Goal: Transaction & Acquisition: Subscribe to service/newsletter

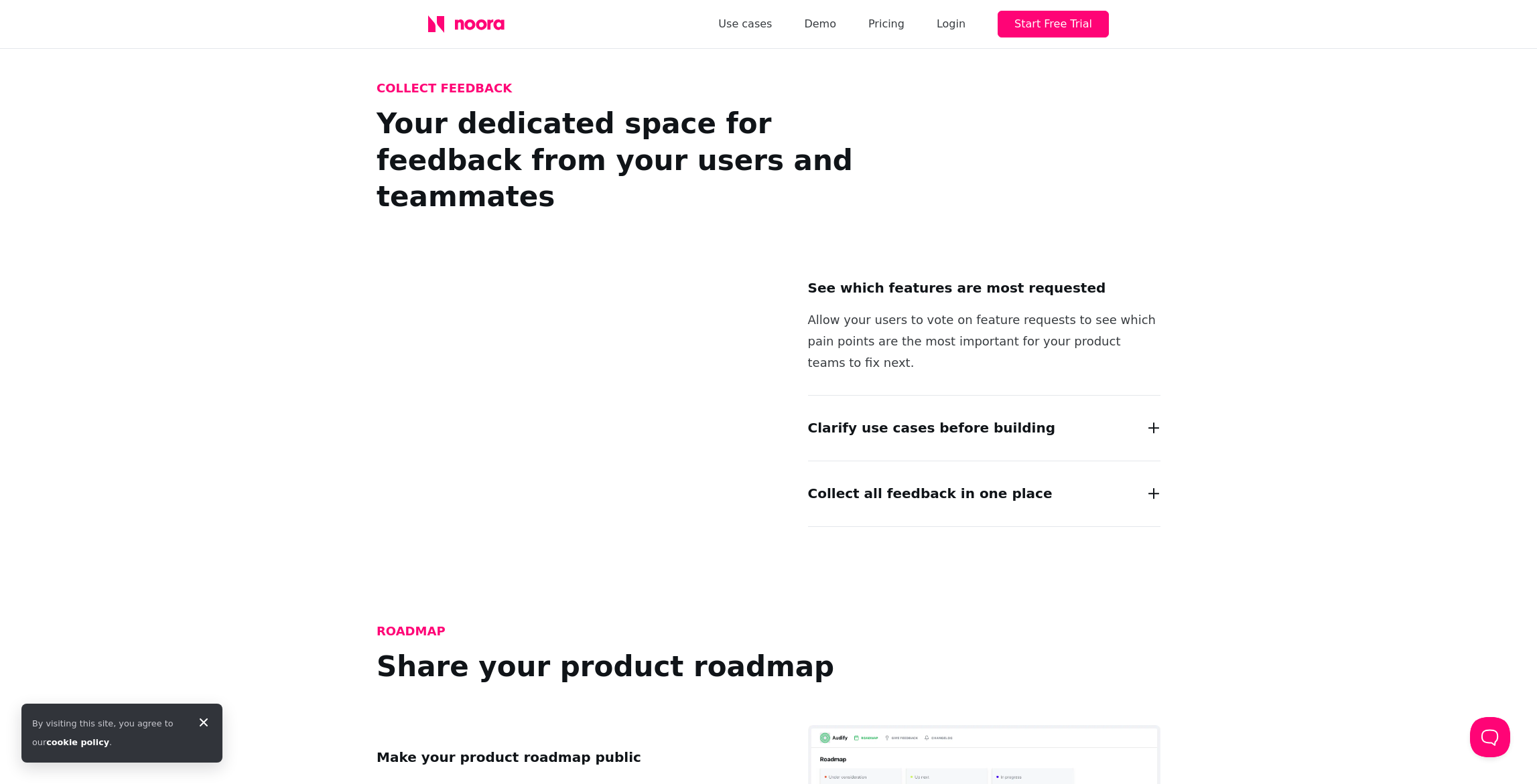
scroll to position [1195, 0]
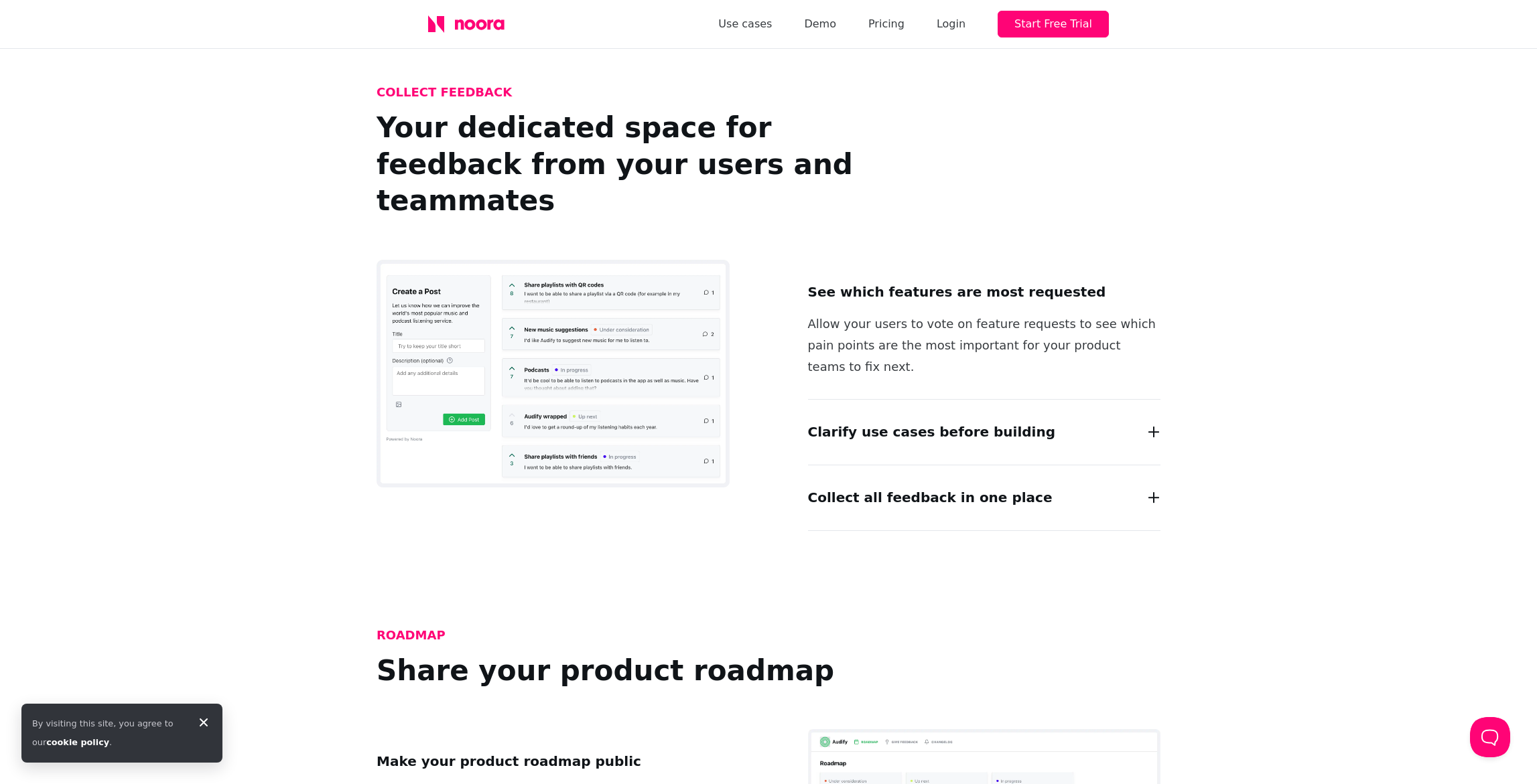
click at [892, 421] on h2 "Clarify use cases before building" at bounding box center [932, 432] width 248 height 21
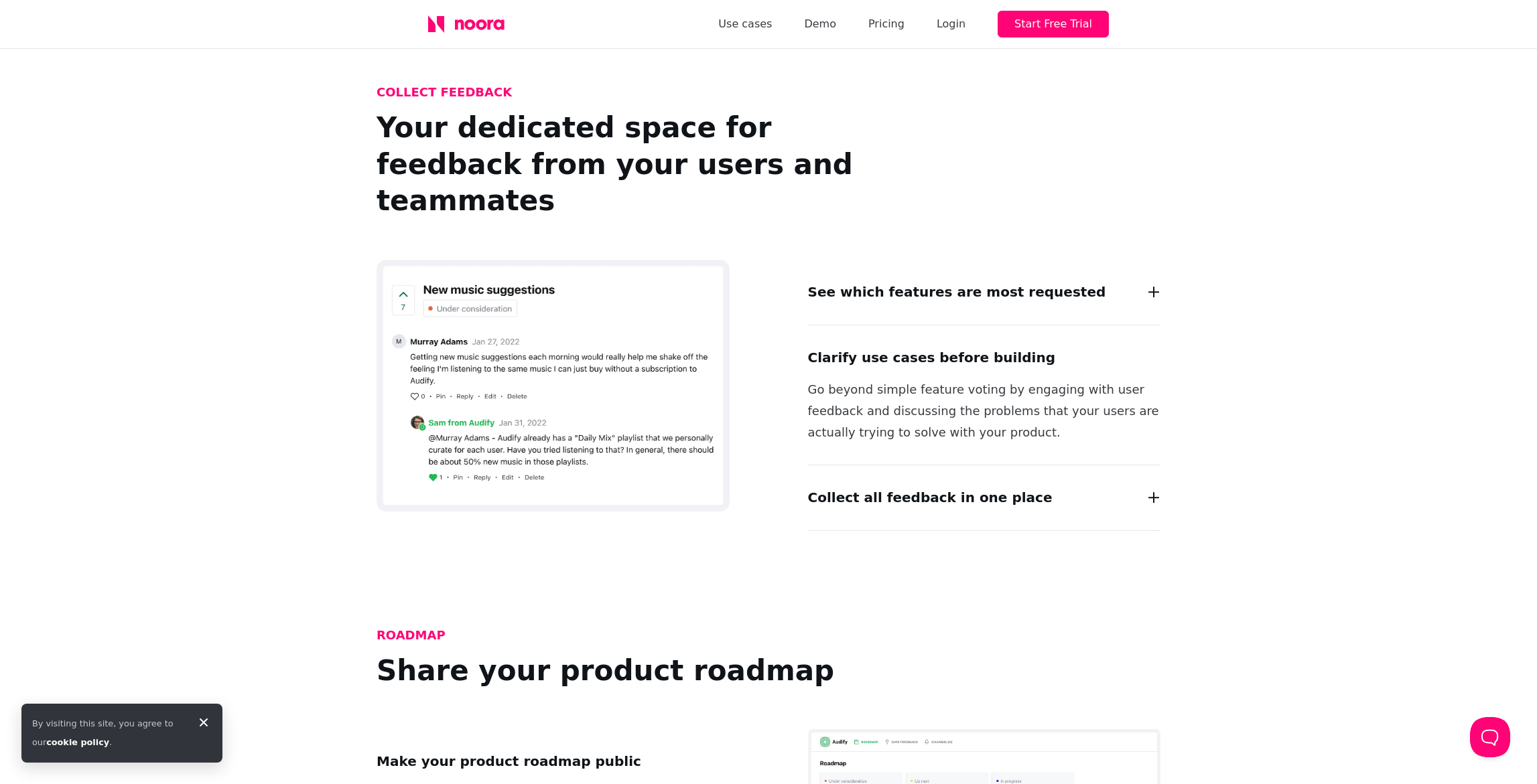
click at [885, 487] on h2 "Collect all feedback in one place" at bounding box center [930, 498] width 244 height 21
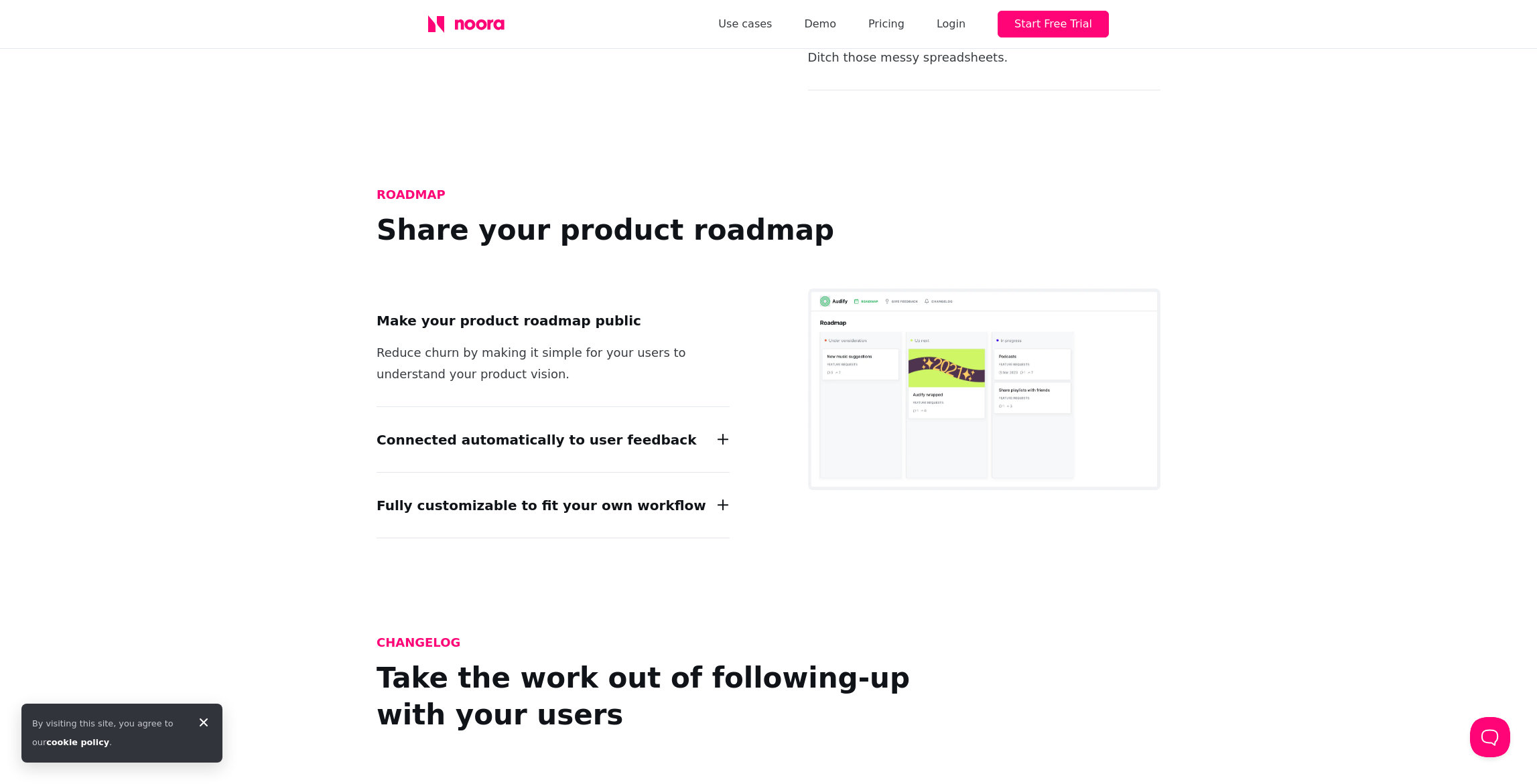
scroll to position [1712, 0]
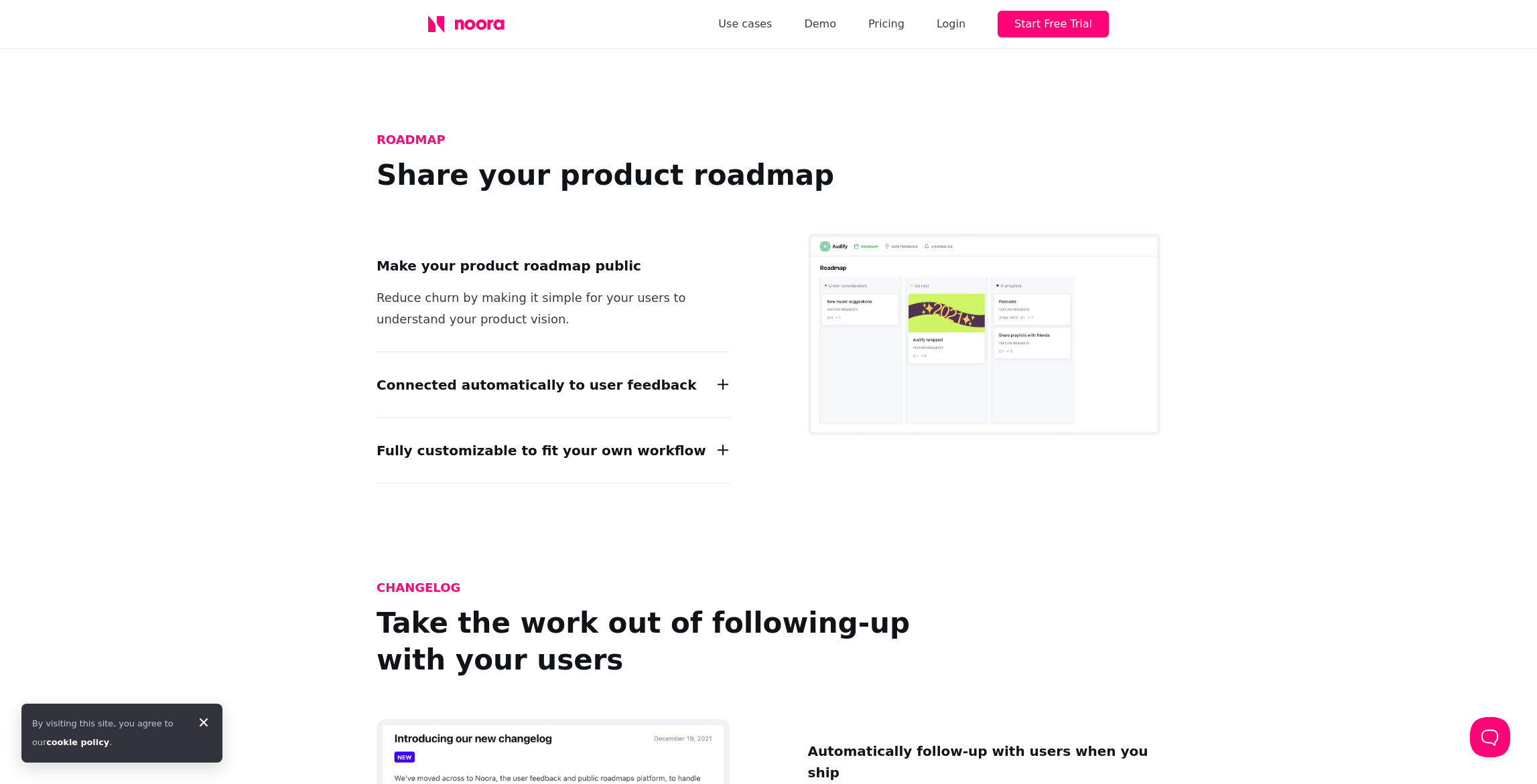
click at [582, 375] on h2 "Connected automatically to user feedback" at bounding box center [537, 385] width 320 height 21
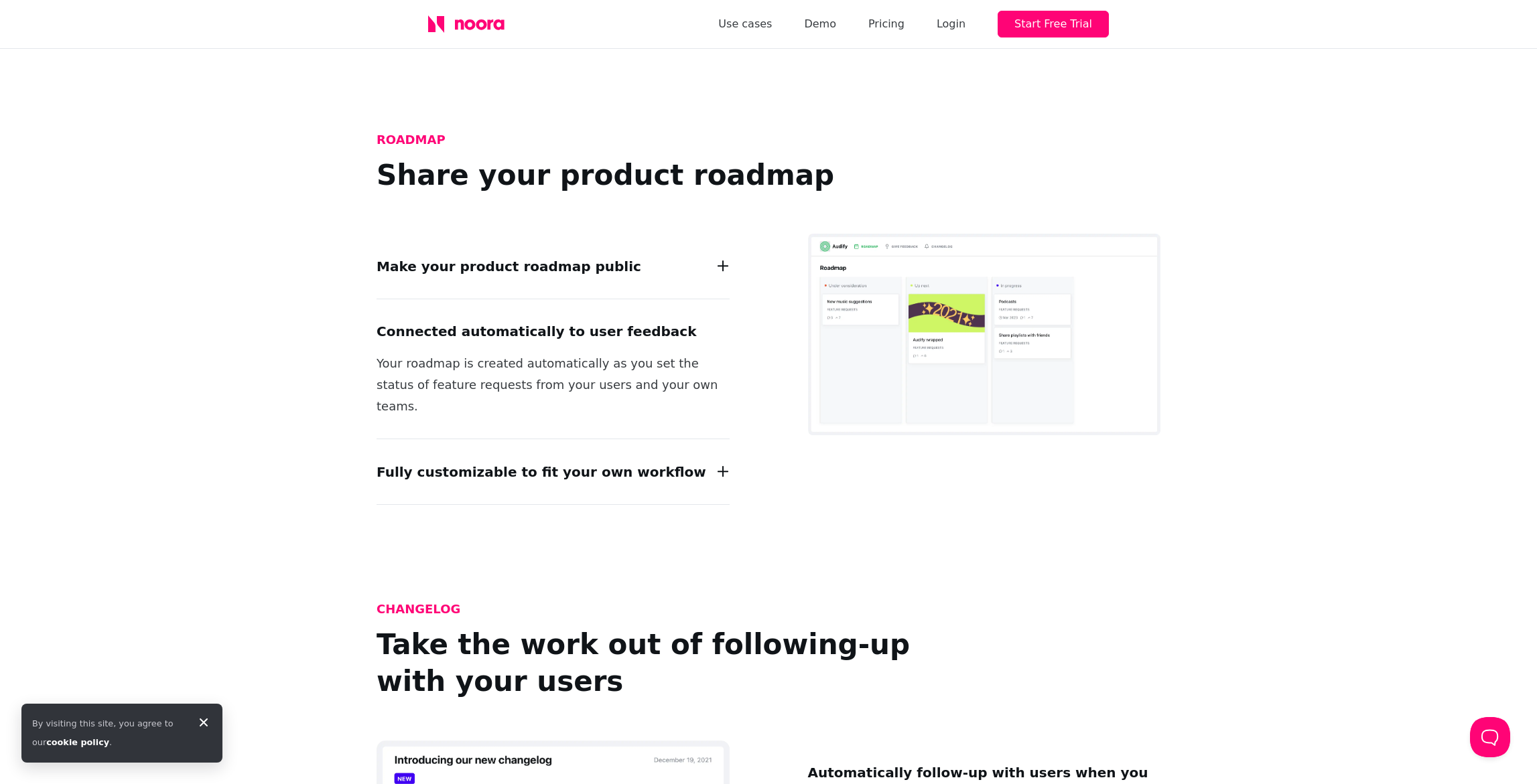
click at [576, 462] on h2 "Fully customizable to fit your own workflow" at bounding box center [541, 472] width 329 height 21
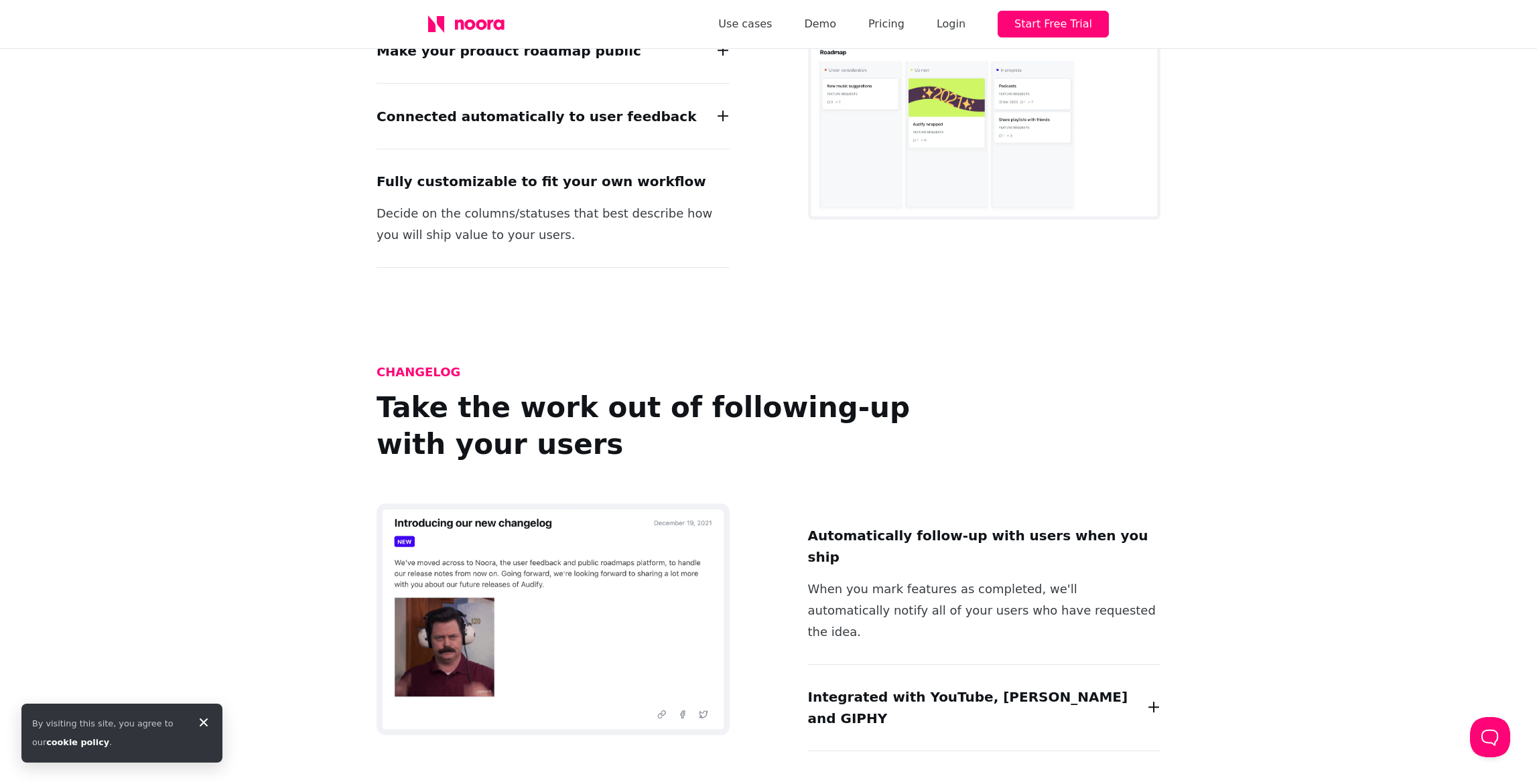
scroll to position [2001, 0]
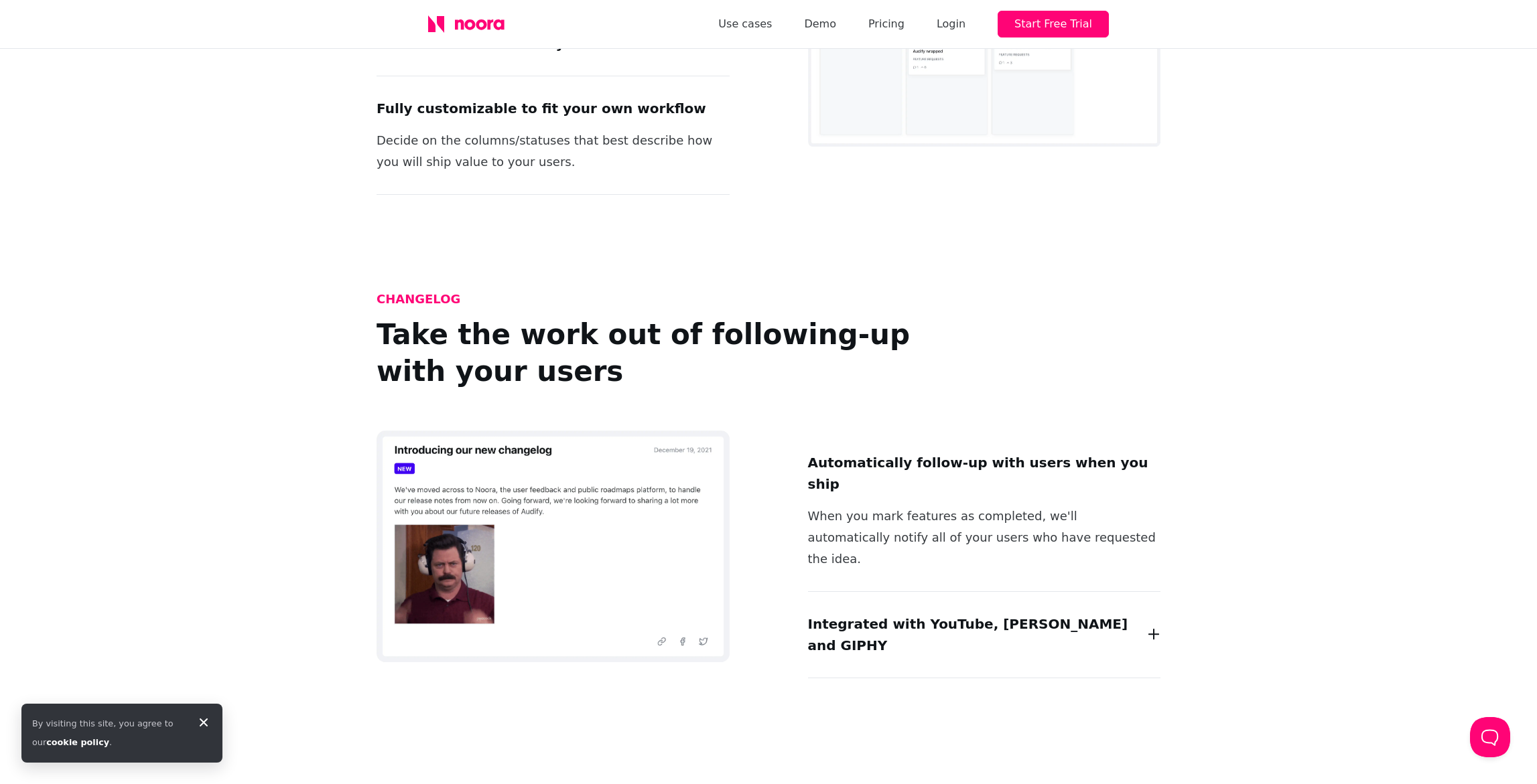
click at [900, 505] on p "When you mark features as completed, we'll automatically notify all of your use…" at bounding box center [984, 537] width 353 height 64
click at [882, 614] on h2 "Integrated with YouTube, Loom and GIPHY" at bounding box center [973, 635] width 331 height 43
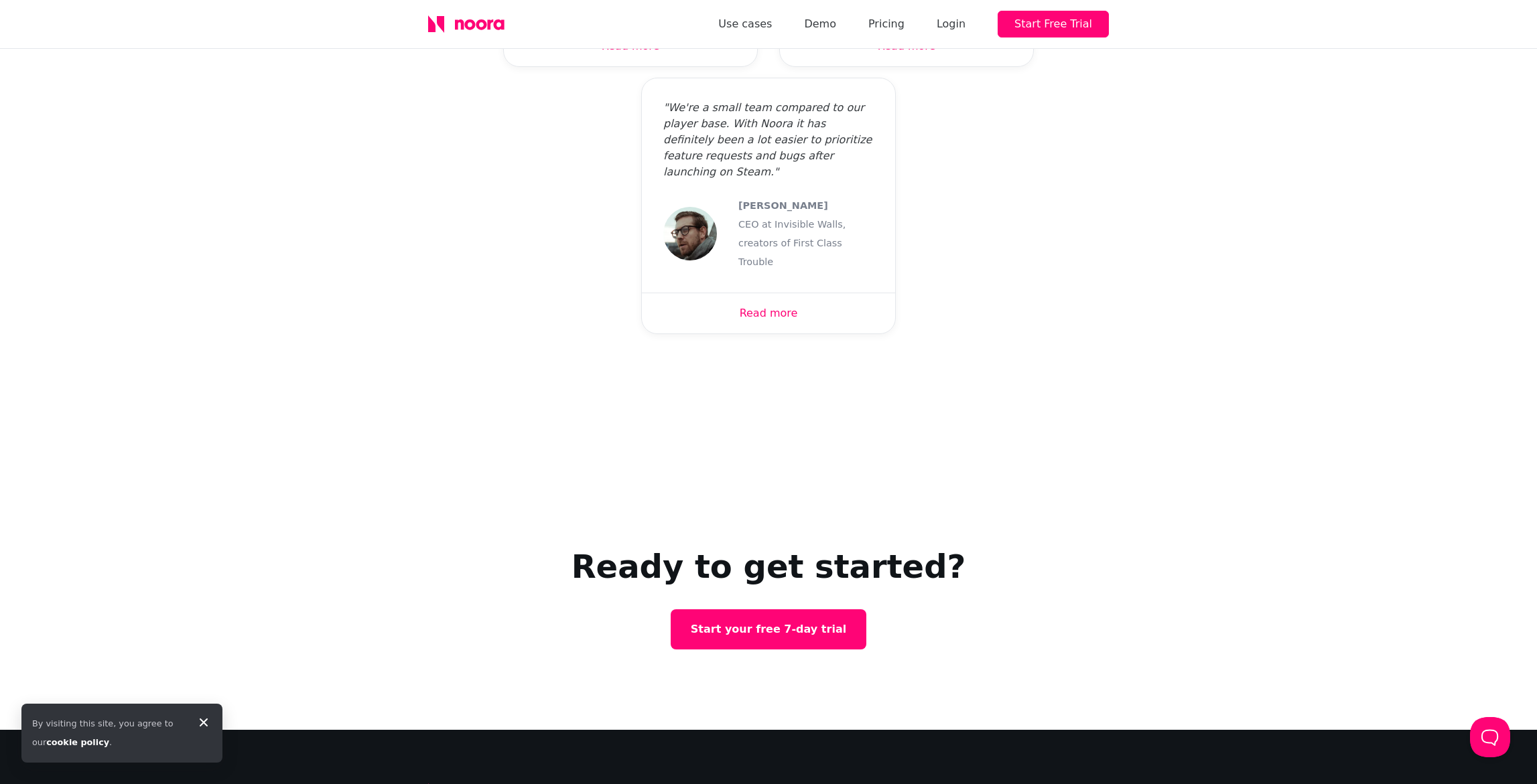
scroll to position [4542, 0]
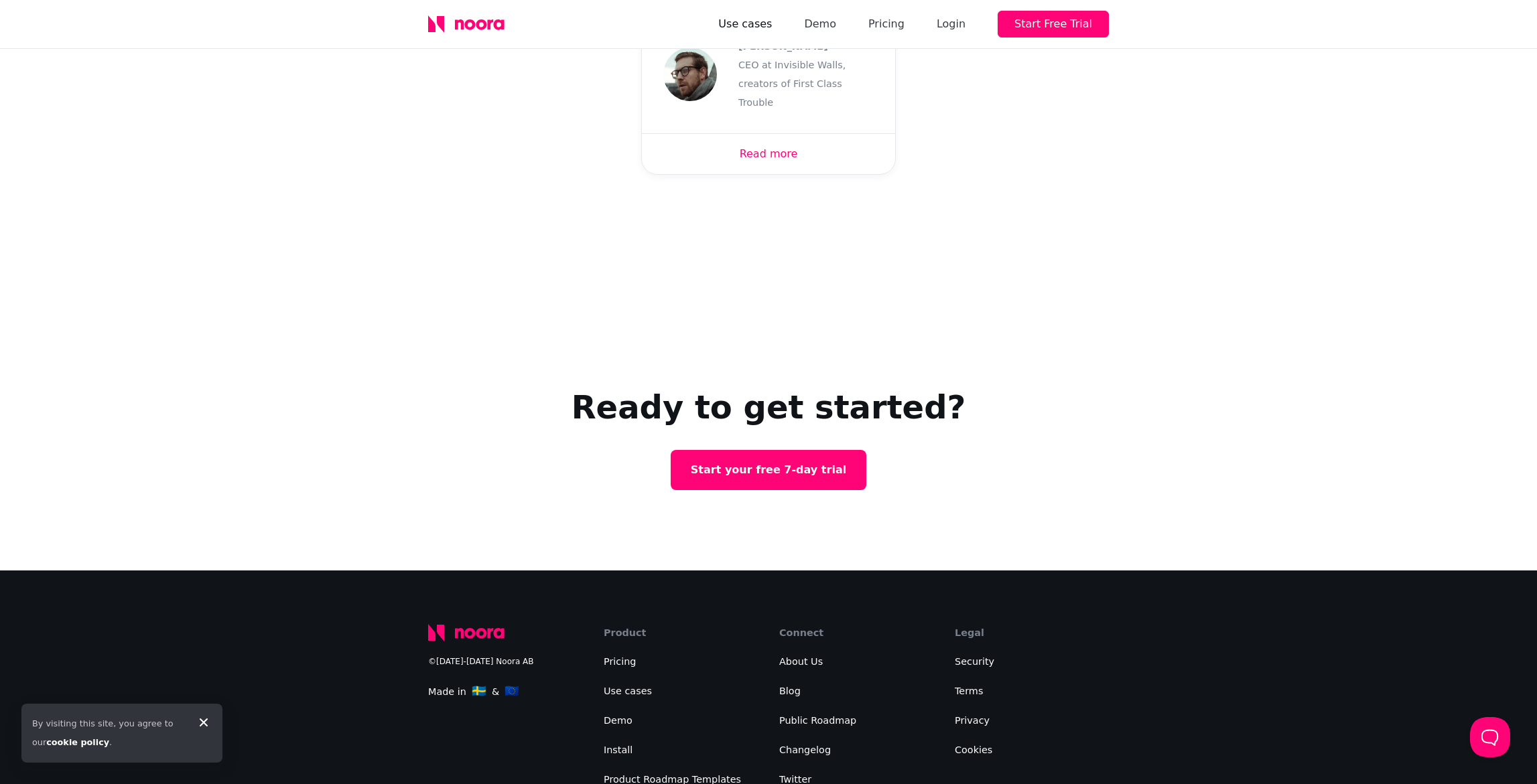
click at [759, 20] on link "Use cases" at bounding box center [744, 23] width 53 height 18
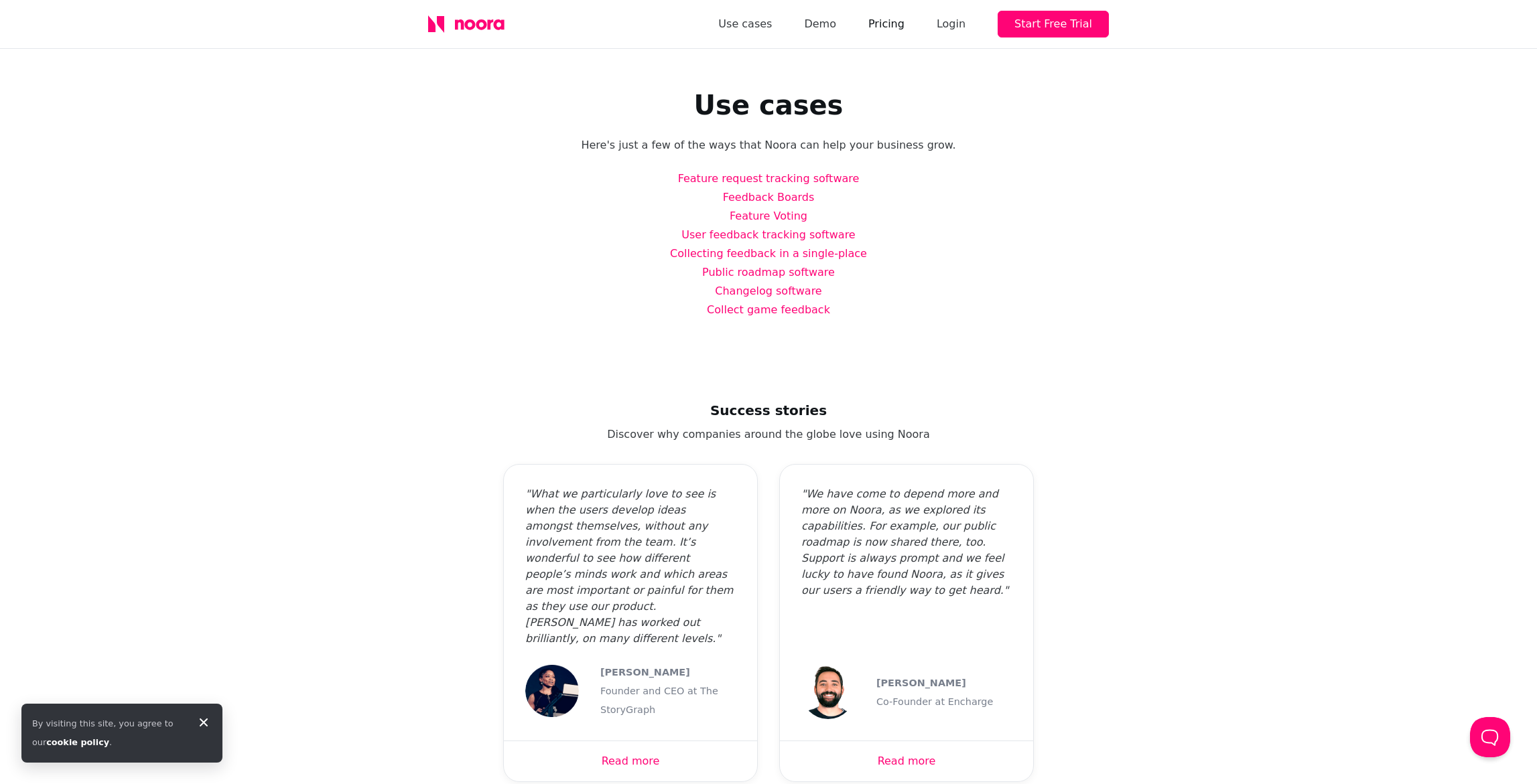
click at [888, 23] on link "Pricing" at bounding box center [885, 23] width 36 height 18
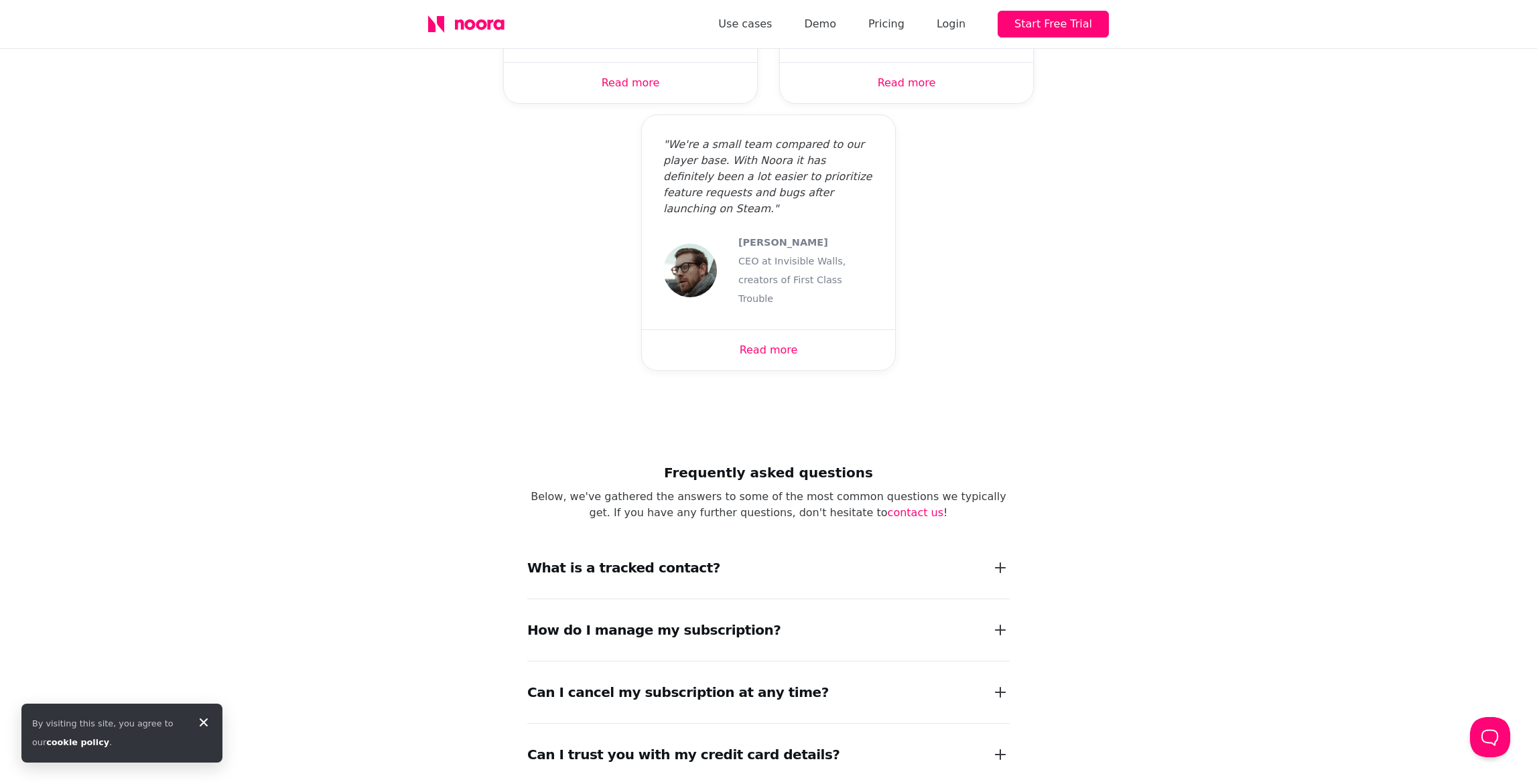
scroll to position [1527, 0]
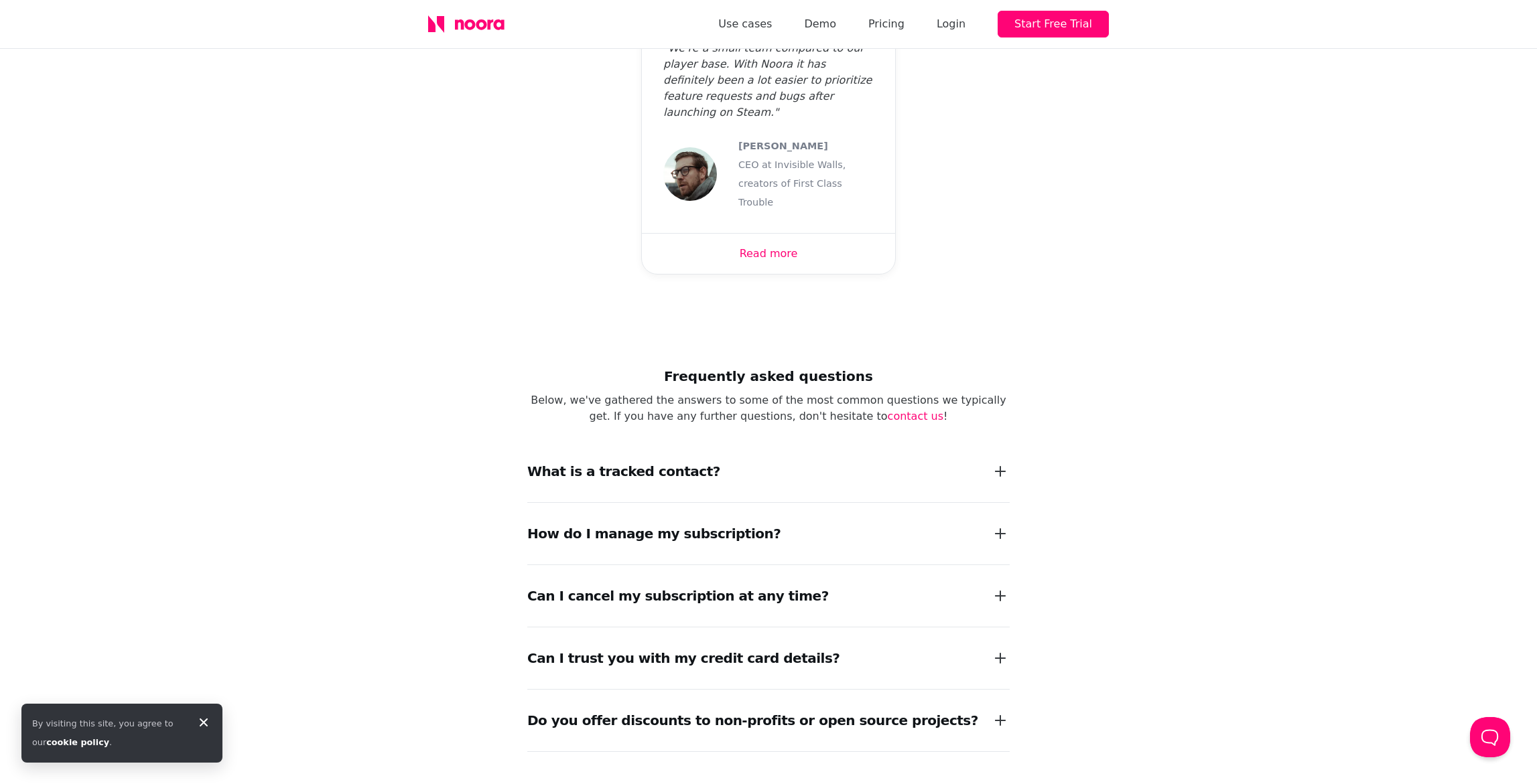
click at [651, 462] on div "What is a tracked contact?" at bounding box center [623, 470] width 193 height 18
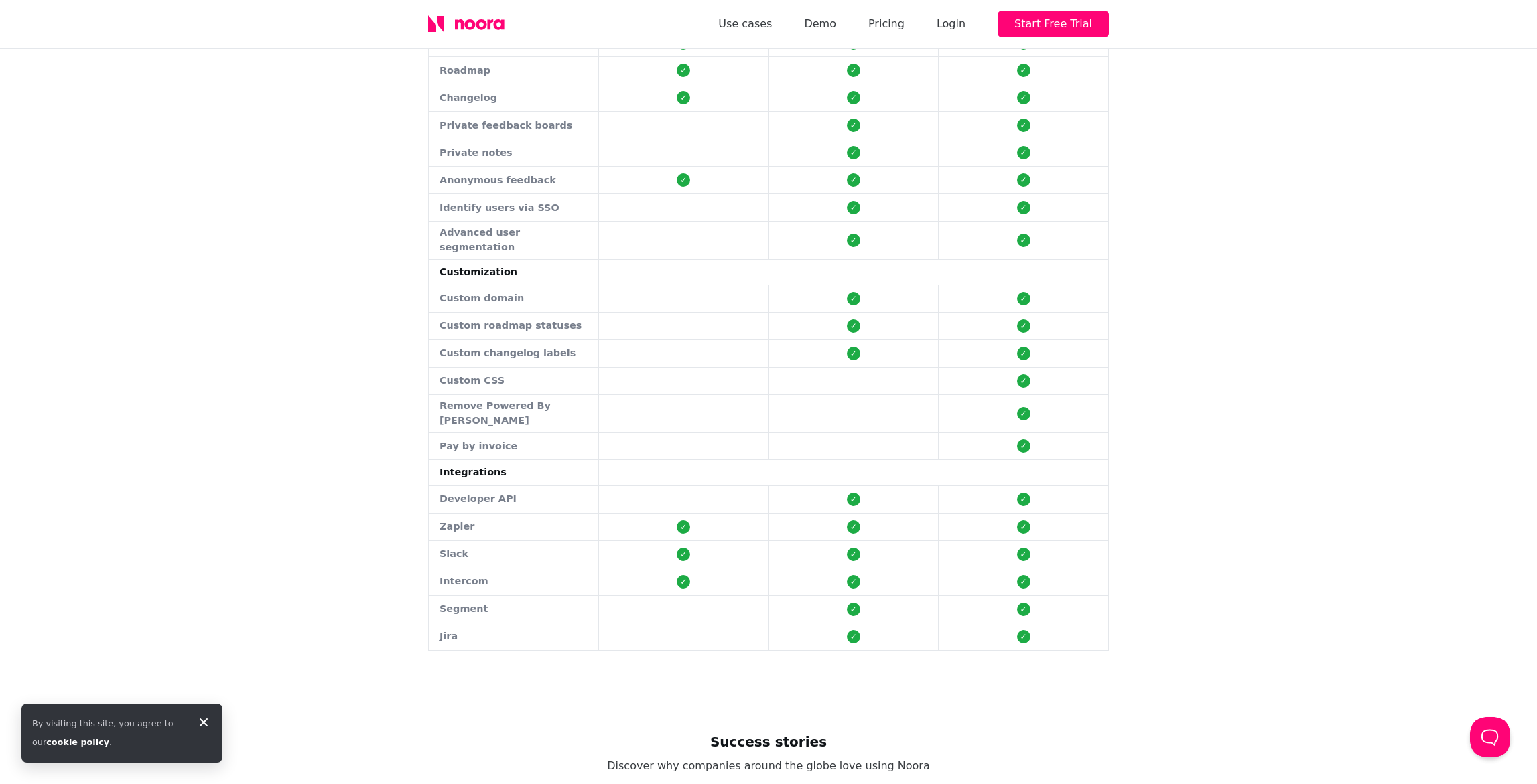
scroll to position [0, 0]
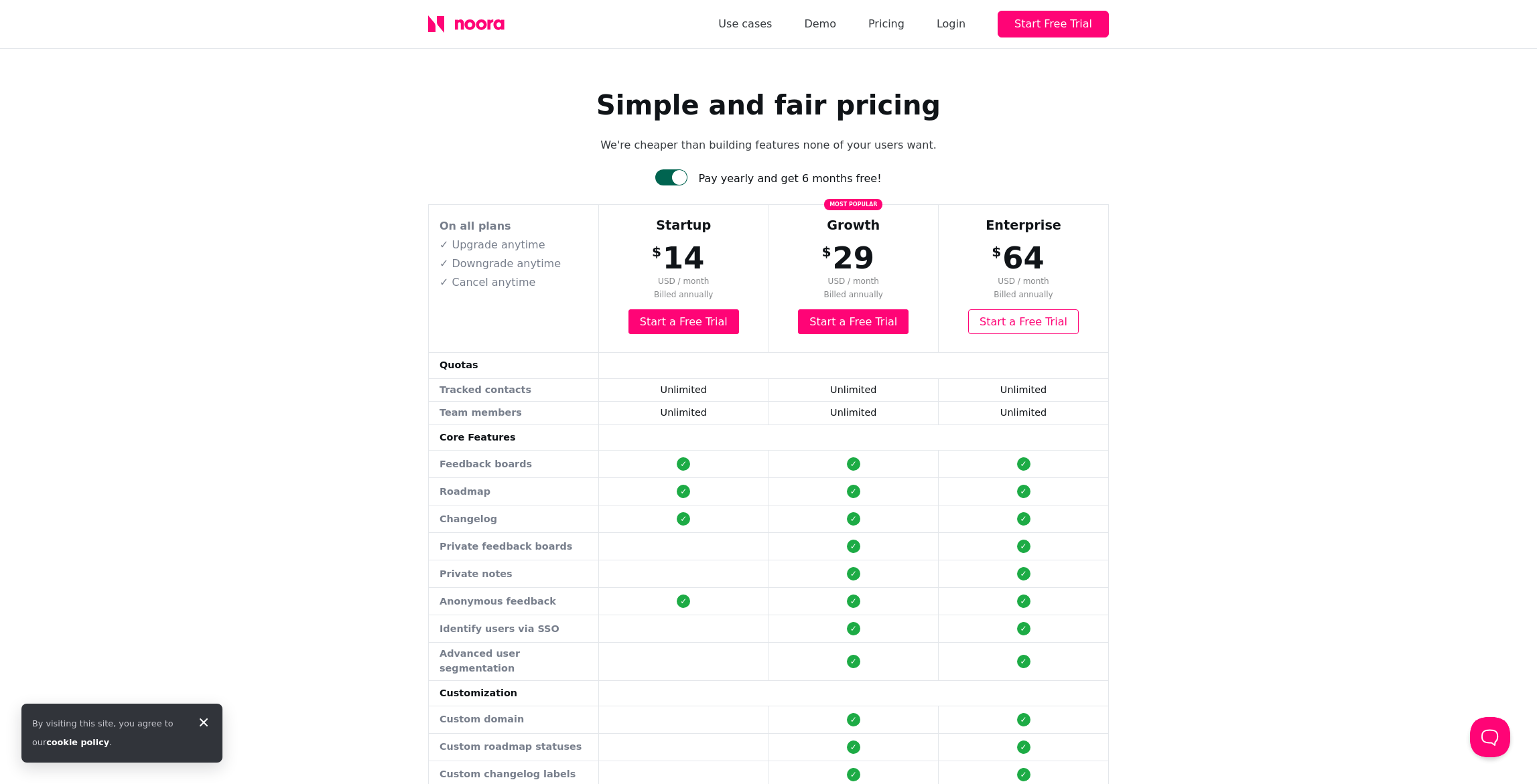
click at [681, 323] on link "Start a Free Trial" at bounding box center [684, 322] width 110 height 25
click at [669, 180] on div at bounding box center [670, 177] width 32 height 16
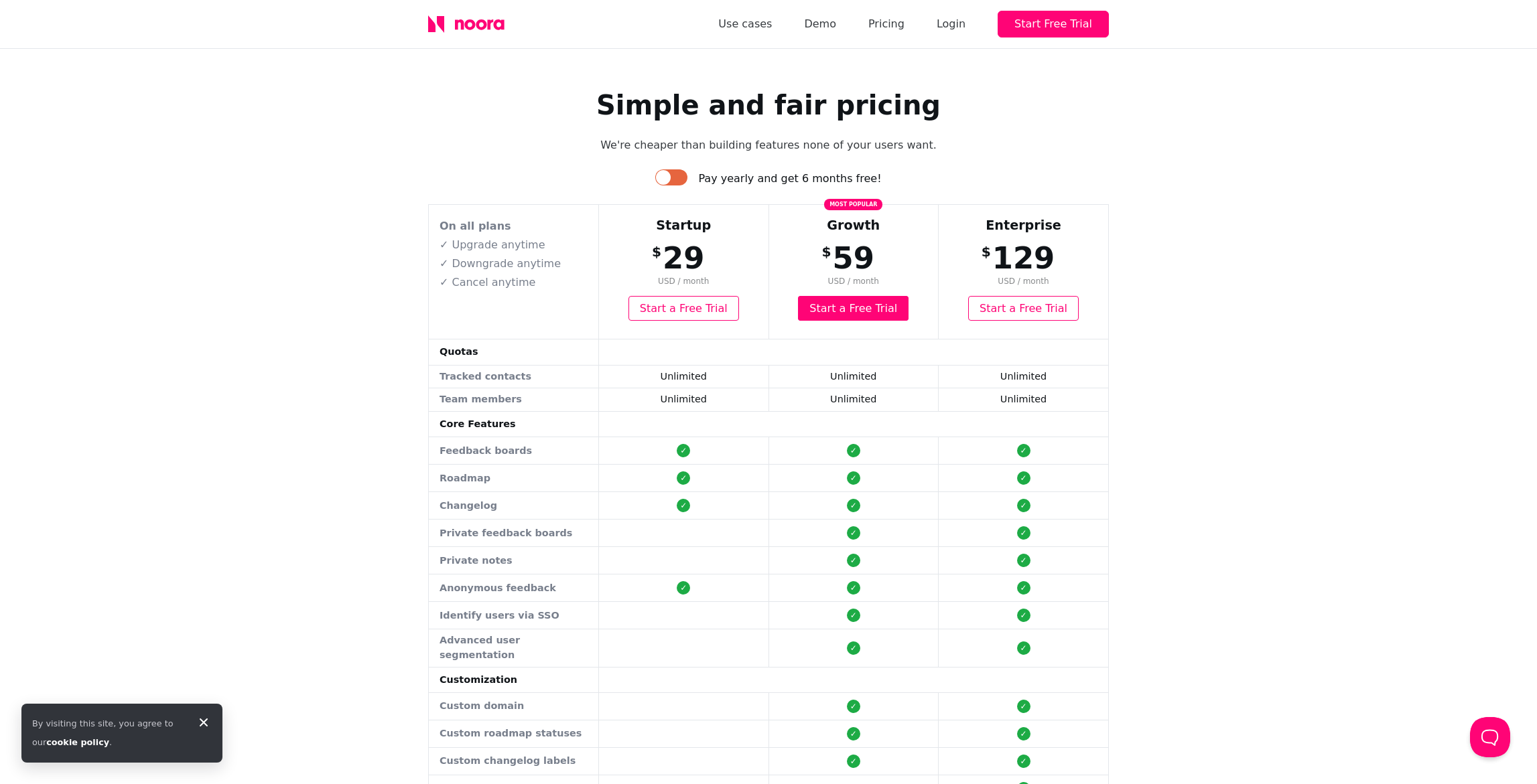
click at [670, 176] on div at bounding box center [662, 177] width 15 height 15
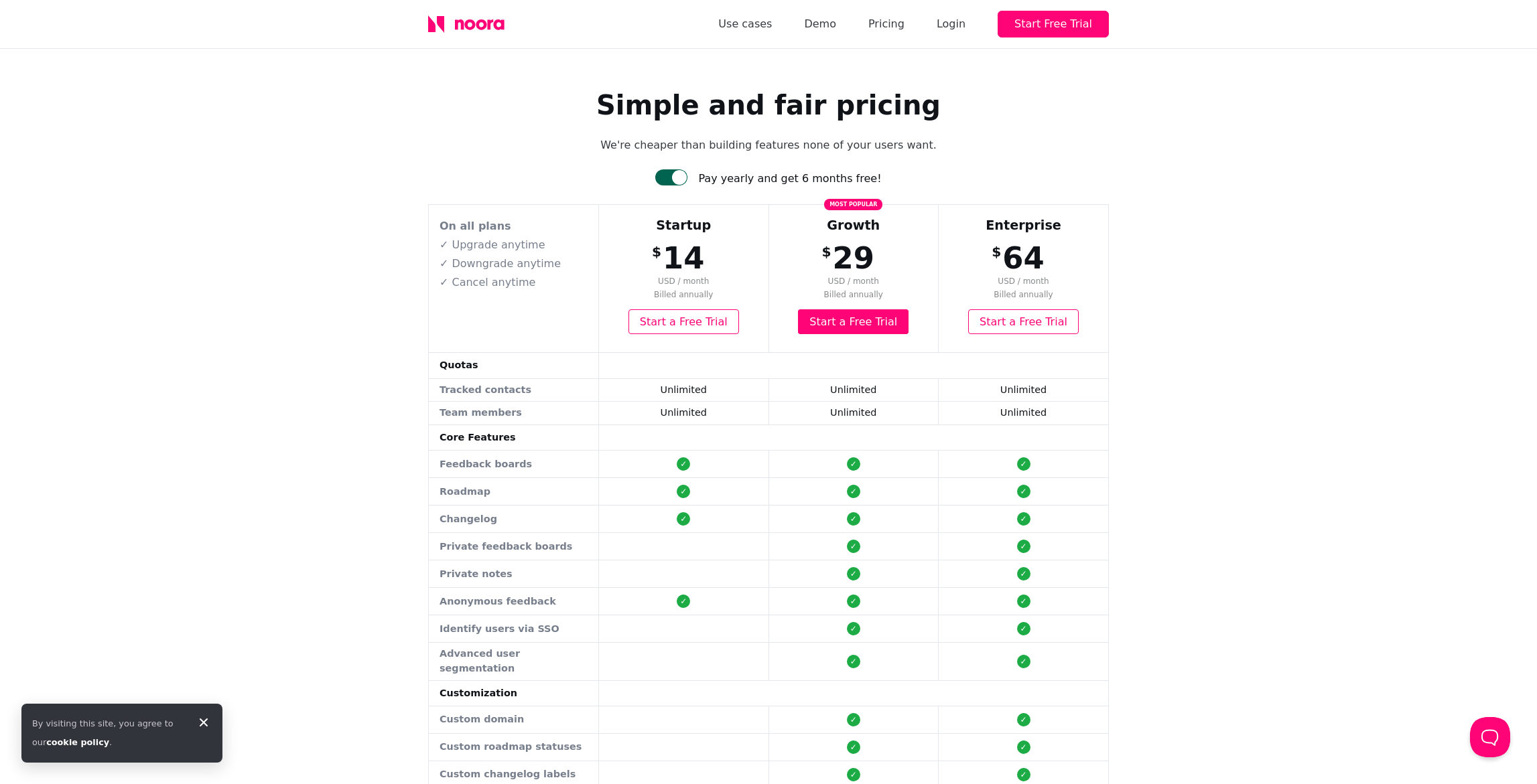
click at [679, 179] on div at bounding box center [670, 177] width 32 height 16
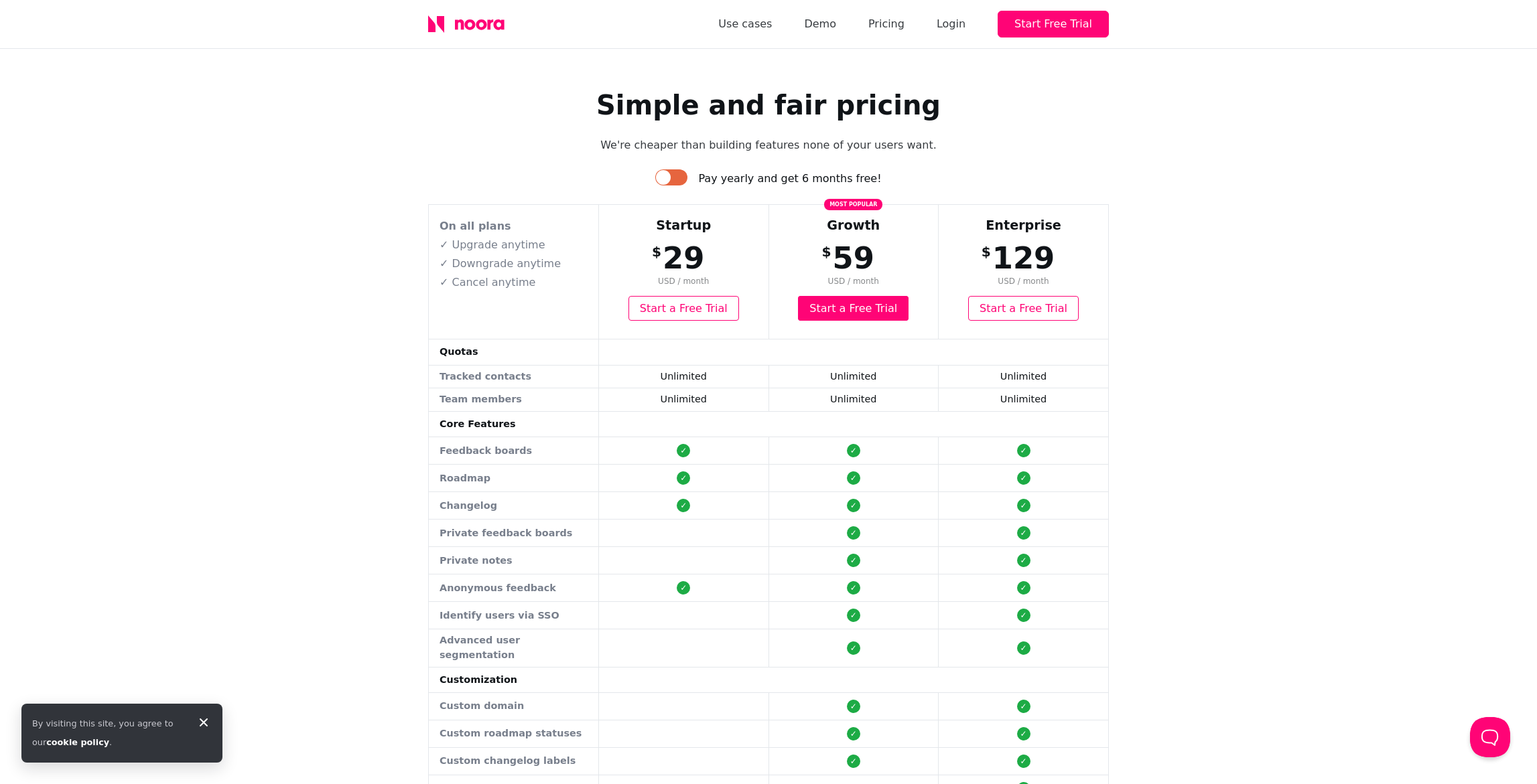
click at [670, 179] on div at bounding box center [662, 177] width 15 height 15
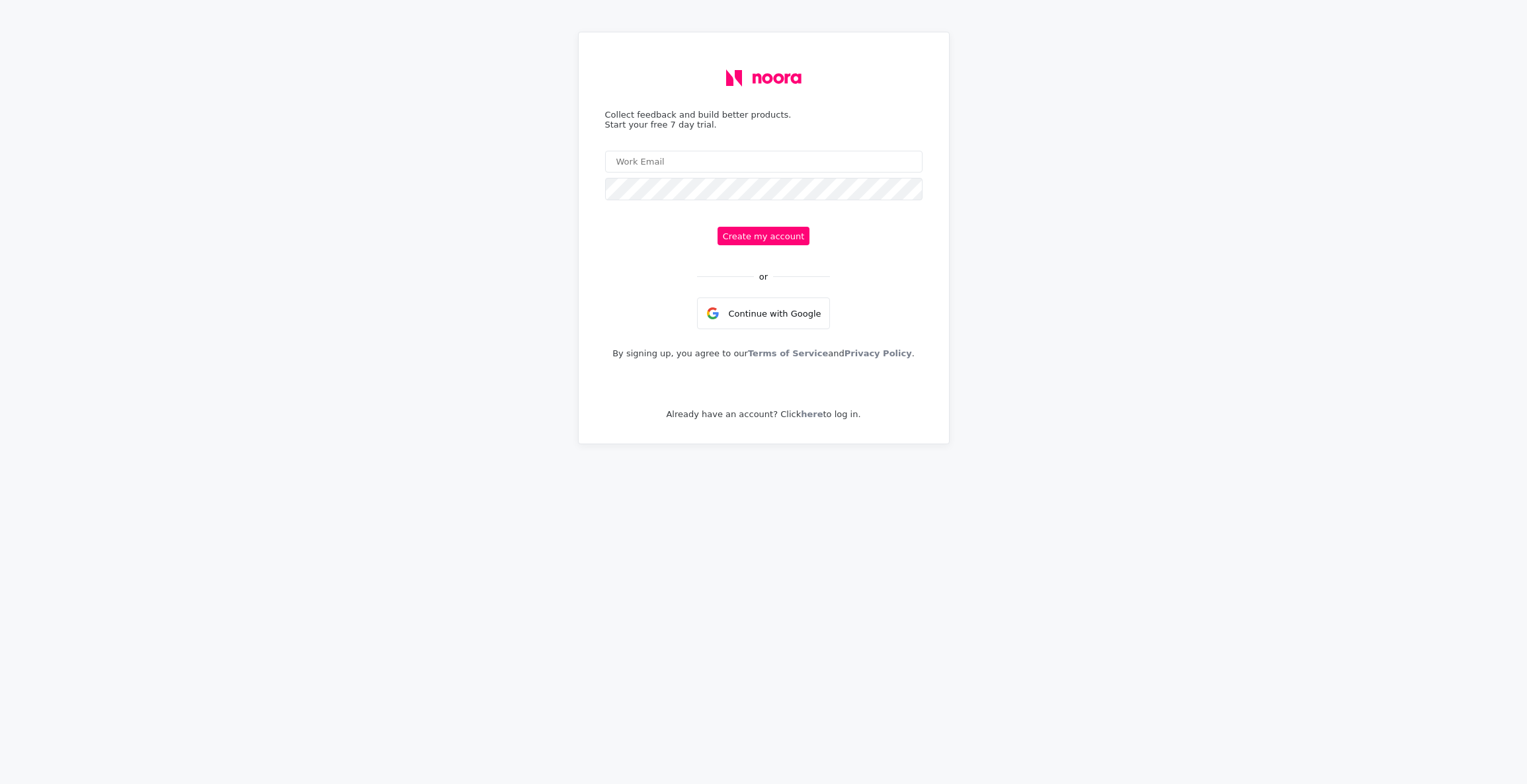
drag, startPoint x: 998, startPoint y: 375, endPoint x: 918, endPoint y: 312, distance: 101.8
click at [998, 376] on div "Collect feedback and build better products. Start your free 7 day trial. Create…" at bounding box center [763, 392] width 1527 height 784
click at [691, 169] on input "email" at bounding box center [764, 162] width 317 height 22
type input "hey@kitio.app"
click at [886, 241] on div "Collect feedback and build better products. Start your free 7 day trial. hey@ki…" at bounding box center [764, 238] width 338 height 390
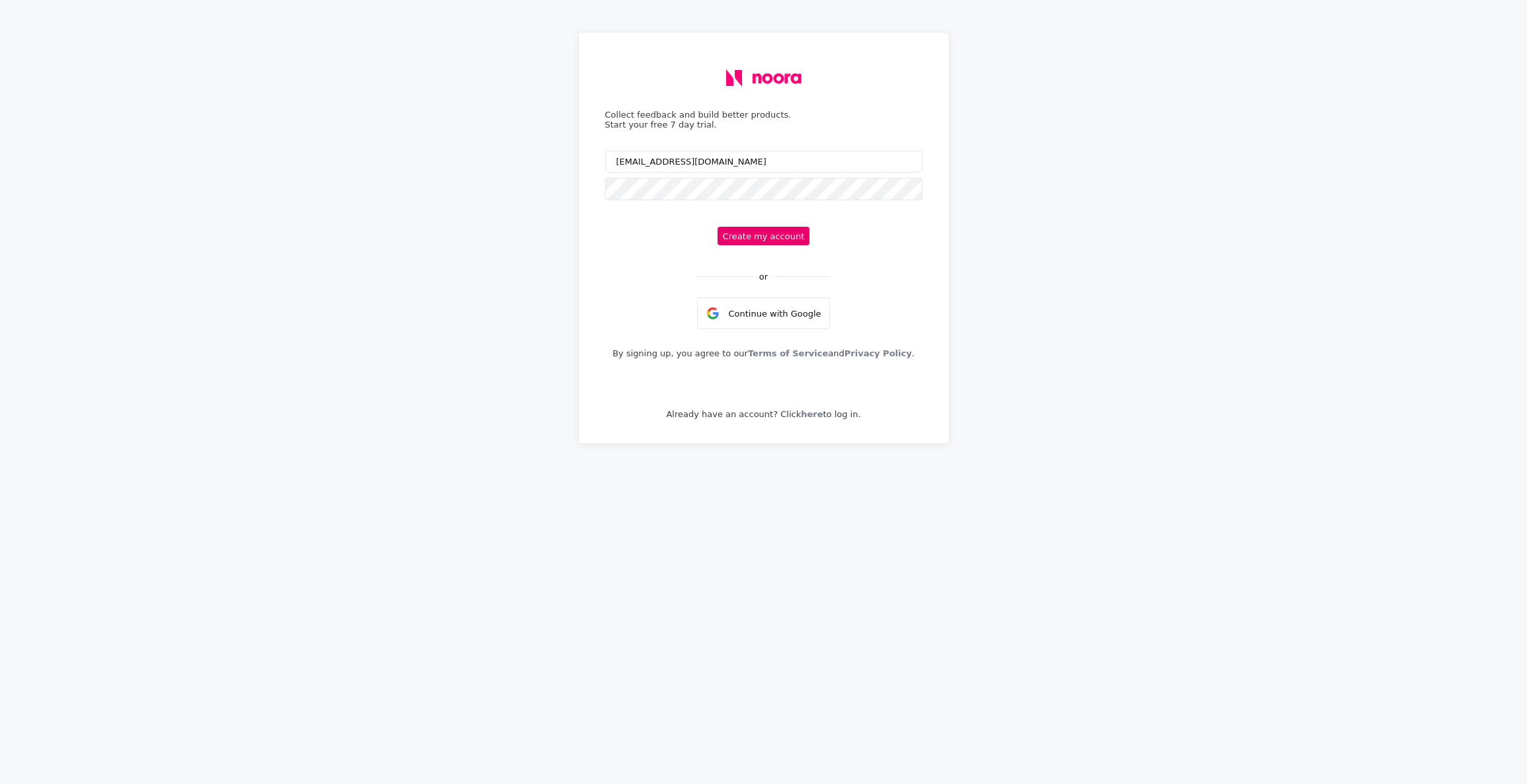
click at [759, 237] on button "Create my account" at bounding box center [763, 235] width 93 height 18
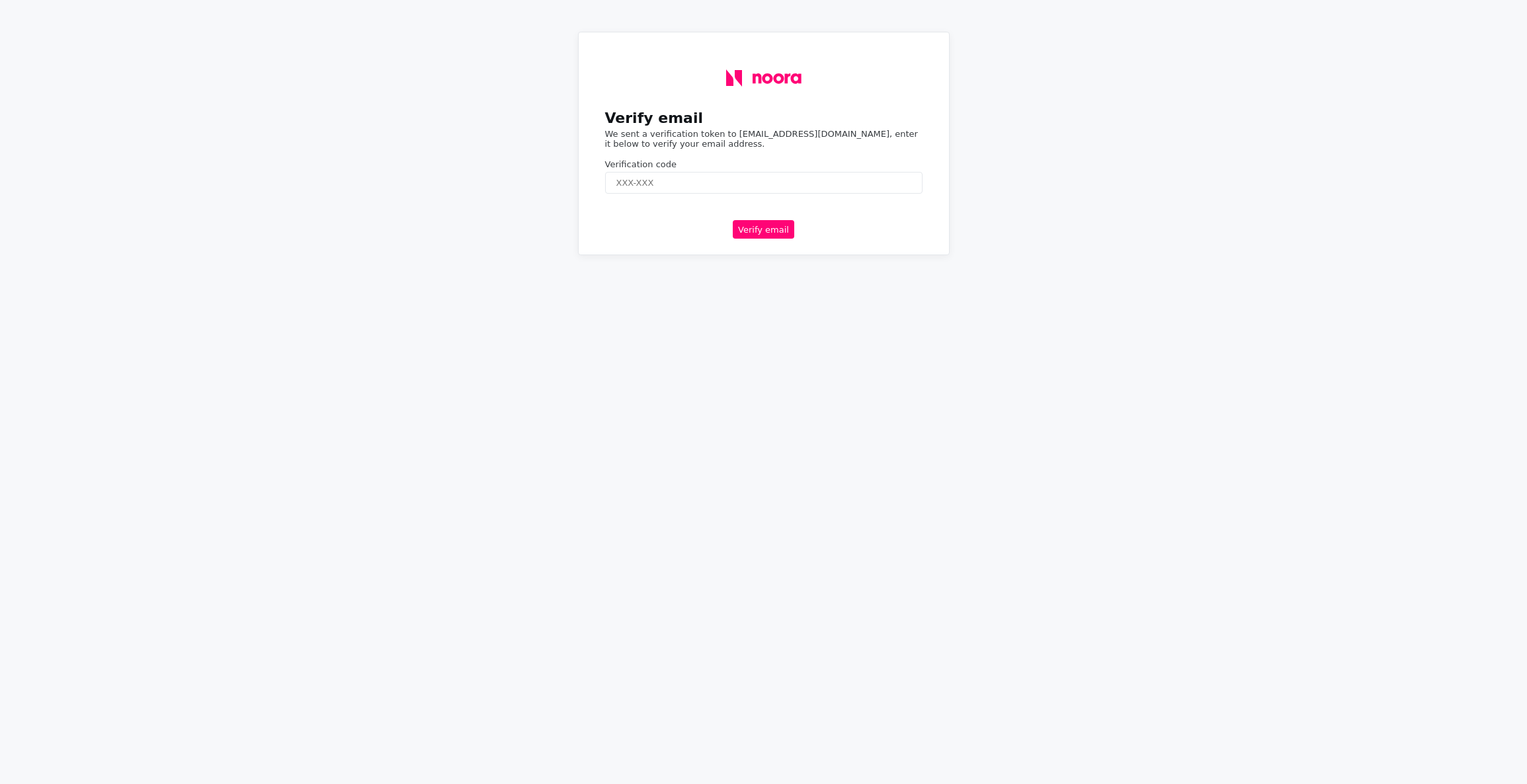
paste input "163843"
type input "163843"
click at [767, 229] on button "Verify email" at bounding box center [763, 229] width 61 height 18
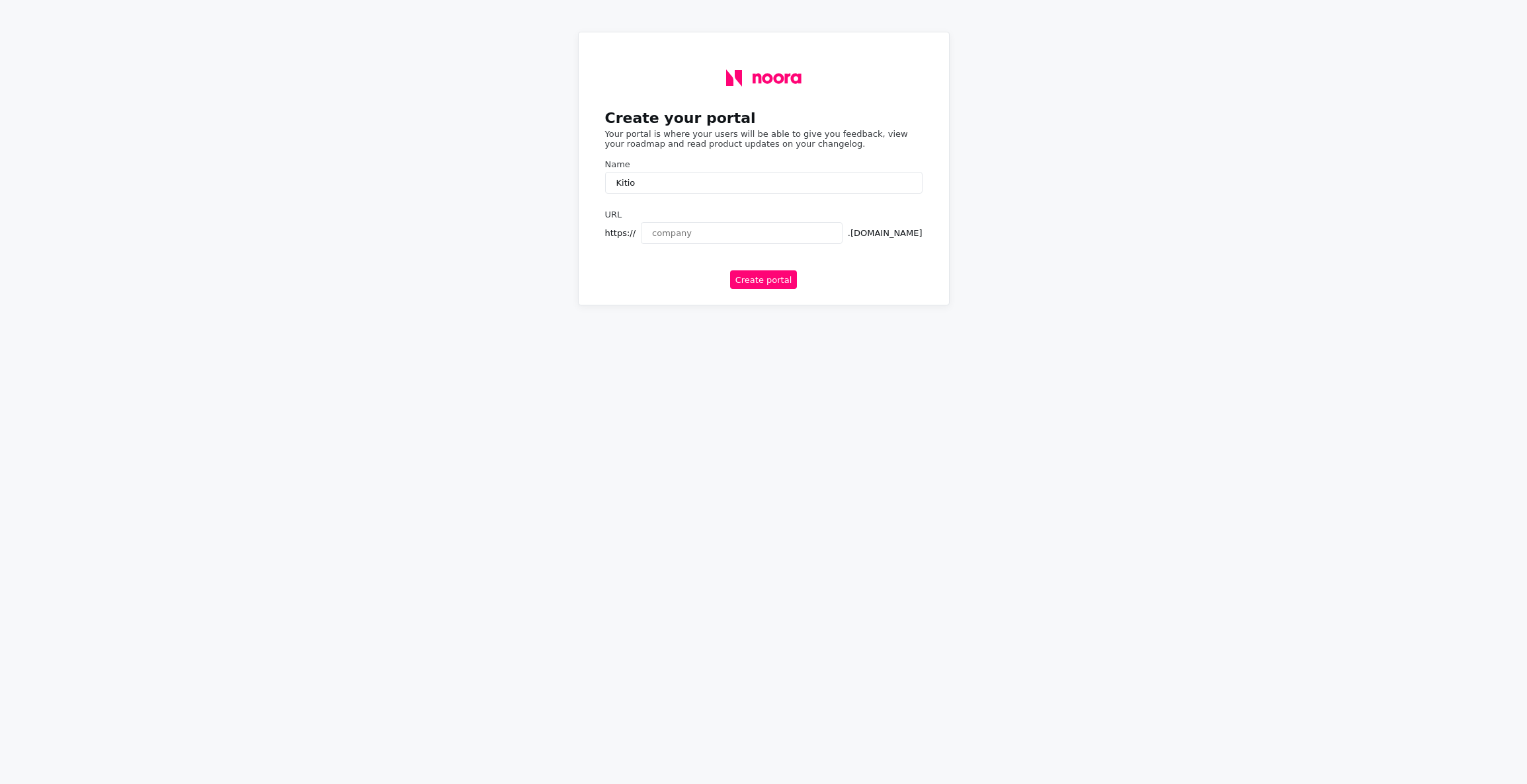
type input "Kitio"
click at [782, 241] on input "text" at bounding box center [741, 232] width 202 height 22
type input "kitio"
click at [850, 352] on div "Create your portal Your portal is where your users will be able to give you fee…" at bounding box center [763, 392] width 1527 height 784
click at [762, 287] on button "Create portal" at bounding box center [764, 279] width 68 height 18
